Goal: Task Accomplishment & Management: Manage account settings

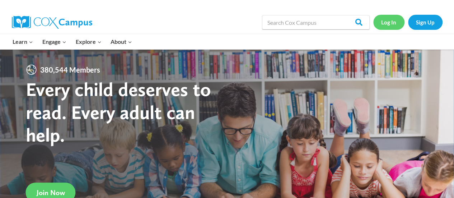
click at [388, 19] on link "Log In" at bounding box center [388, 22] width 31 height 15
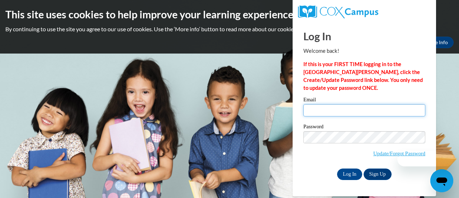
type input "[PERSON_NAME][EMAIL_ADDRESS][PERSON_NAME][DOMAIN_NAME]"
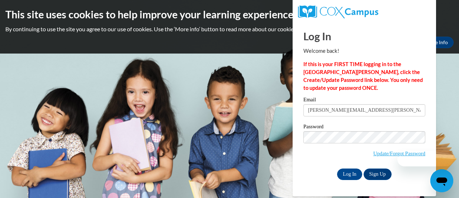
click at [345, 105] on input "[PERSON_NAME][EMAIL_ADDRESS][PERSON_NAME][DOMAIN_NAME]" at bounding box center [364, 110] width 122 height 12
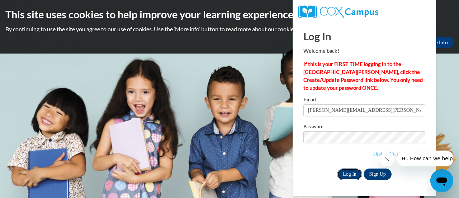
click at [349, 170] on input "Log In" at bounding box center [349, 173] width 25 height 11
click at [345, 173] on input "Log In" at bounding box center [349, 173] width 25 height 11
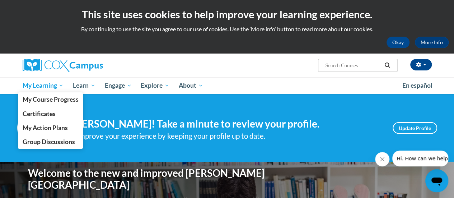
click at [52, 84] on span "My Learning" at bounding box center [42, 85] width 41 height 9
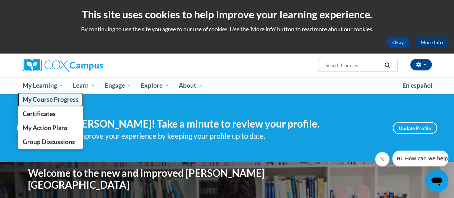
click at [54, 99] on span "My Course Progress" at bounding box center [50, 99] width 56 height 8
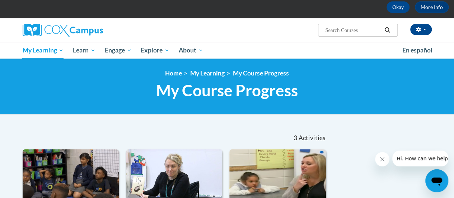
scroll to position [31, 0]
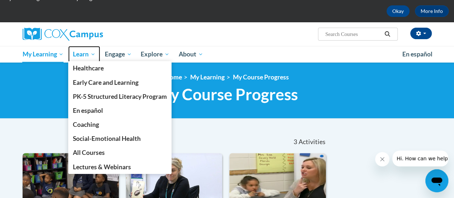
click at [89, 51] on span "Learn" at bounding box center [84, 54] width 23 height 9
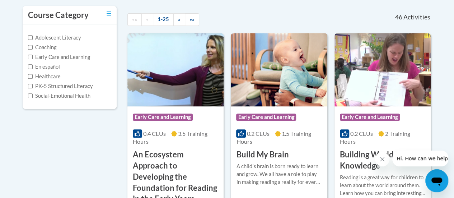
scroll to position [155, 0]
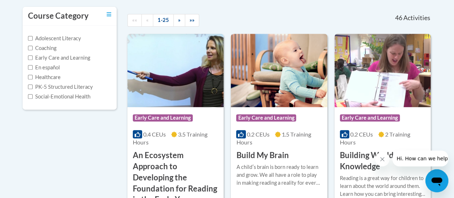
click at [85, 87] on label "PK-5 Structured Literacy" at bounding box center [60, 87] width 65 height 8
click at [33, 87] on input "PK-5 Structured Literacy" at bounding box center [30, 86] width 5 height 5
checkbox input "true"
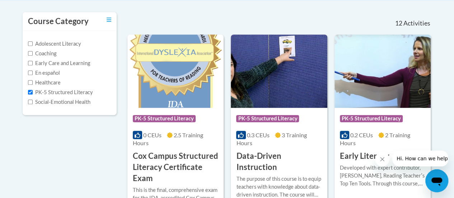
scroll to position [169, 0]
